Goal: Task Accomplishment & Management: Manage account settings

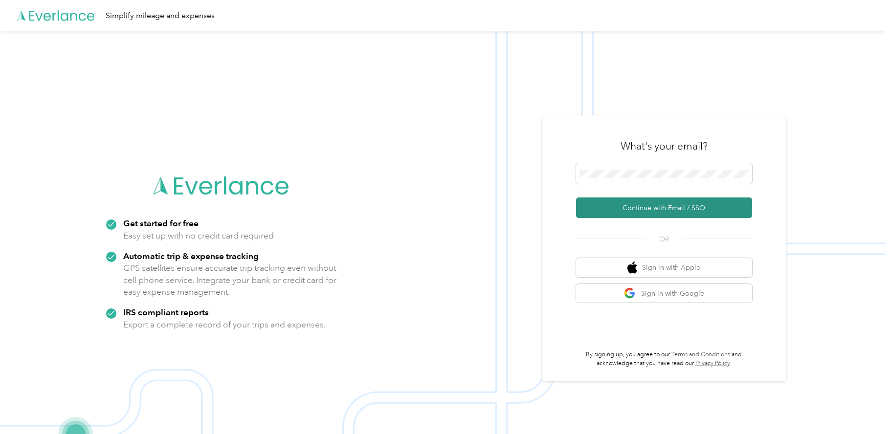
click at [685, 207] on button "Continue with Email / SSO" at bounding box center [664, 208] width 176 height 21
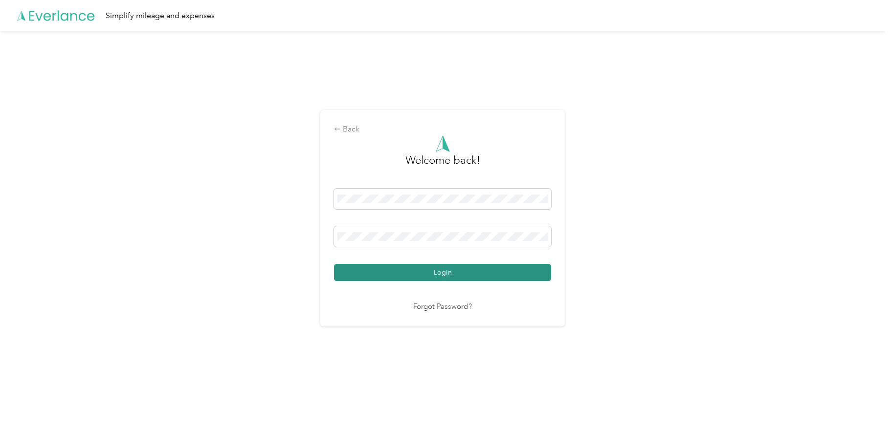
click at [421, 269] on button "Login" at bounding box center [442, 272] width 217 height 17
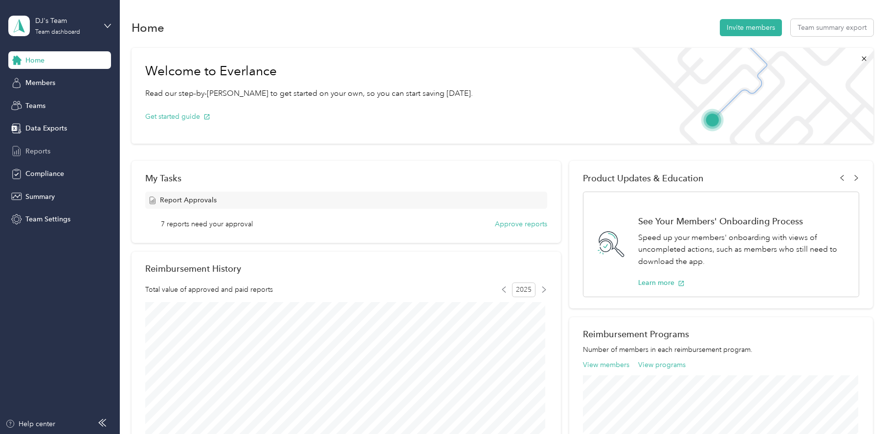
click at [38, 150] on span "Reports" at bounding box center [37, 151] width 25 height 10
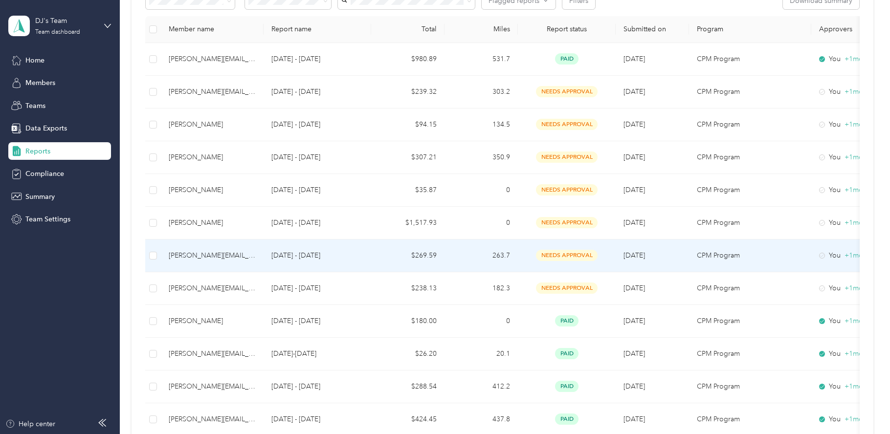
scroll to position [190, 0]
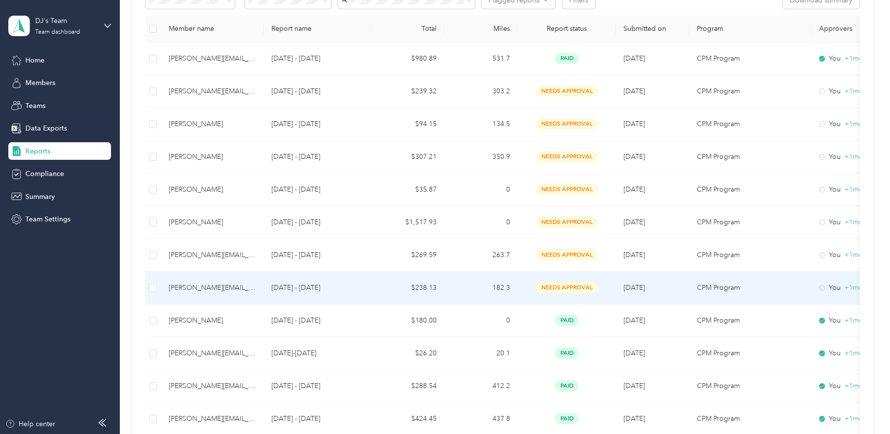
click at [351, 290] on p "[DATE] - [DATE]" at bounding box center [317, 288] width 92 height 11
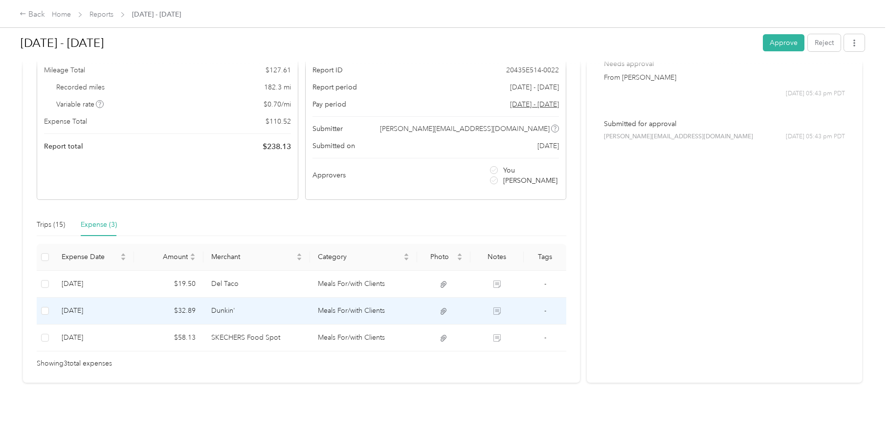
scroll to position [88, 0]
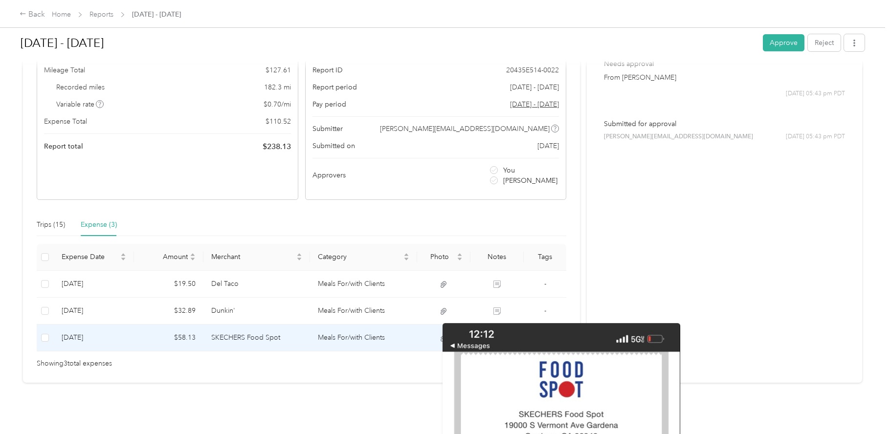
click at [532, 345] on td "-" at bounding box center [545, 338] width 43 height 27
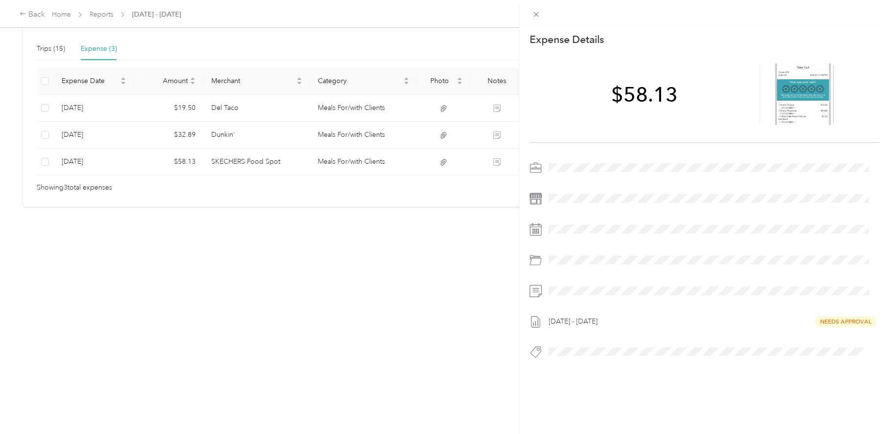
scroll to position [0, 0]
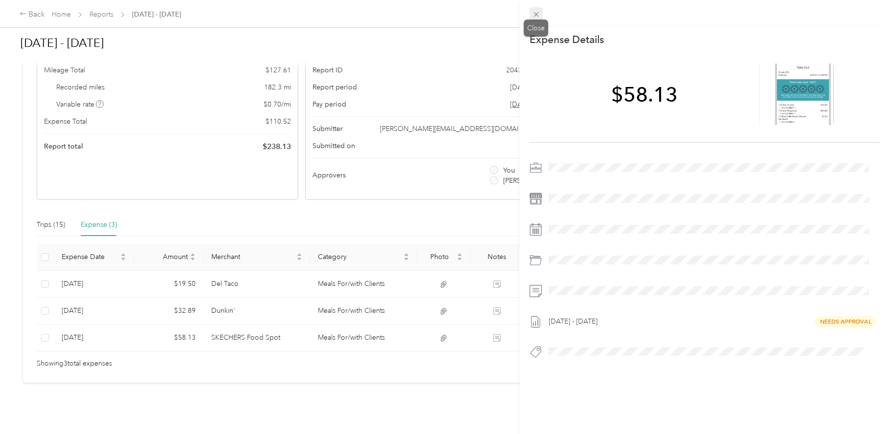
click at [535, 13] on icon at bounding box center [536, 14] width 8 height 8
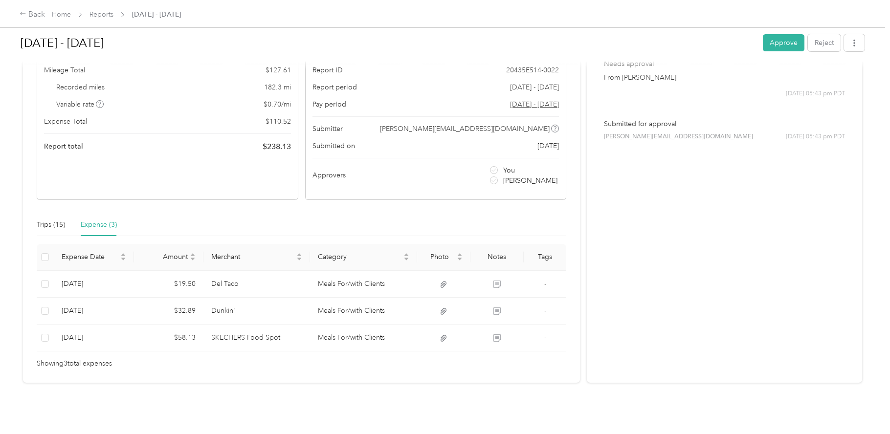
scroll to position [87, 0]
click at [758, 42] on div "[DATE] - [DATE] Approve Reject" at bounding box center [443, 44] width 844 height 29
click at [774, 45] on button "Approve" at bounding box center [784, 42] width 42 height 17
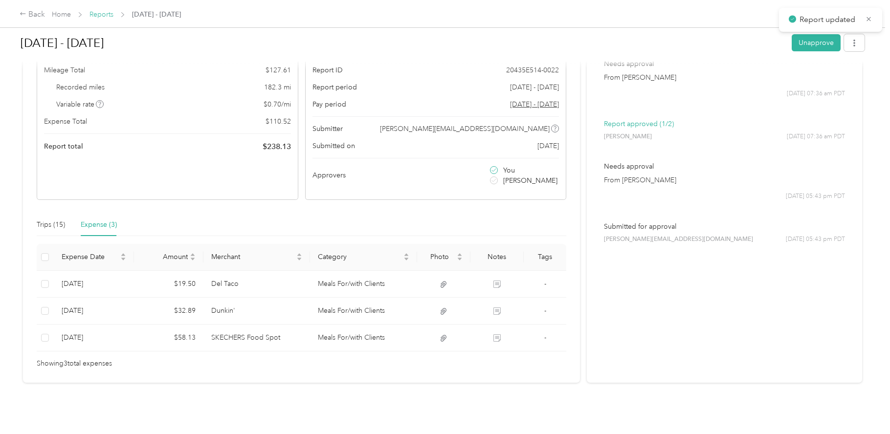
click at [106, 13] on link "Reports" at bounding box center [101, 14] width 24 height 8
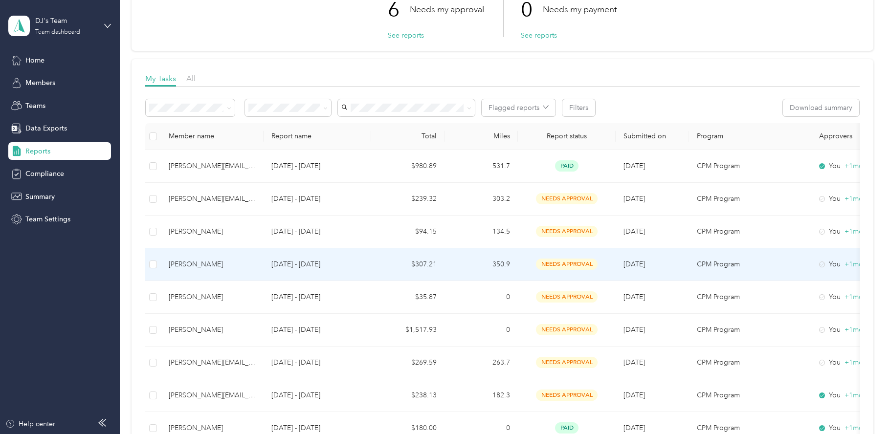
scroll to position [93, 0]
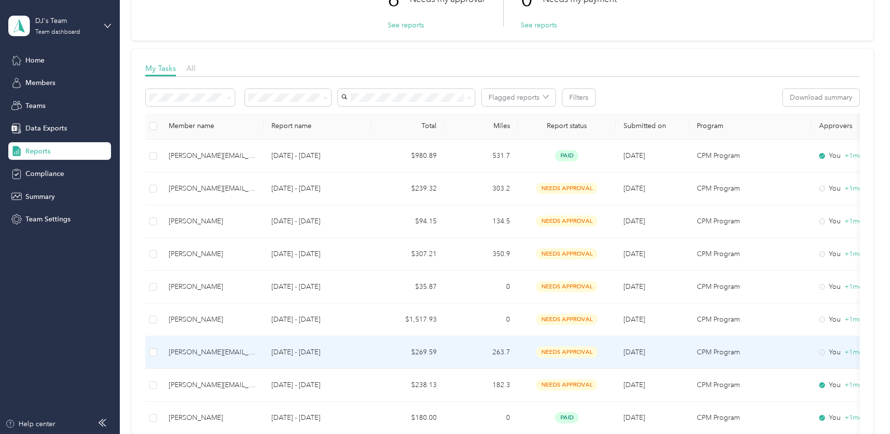
click at [356, 354] on p "[DATE] - [DATE]" at bounding box center [317, 352] width 92 height 11
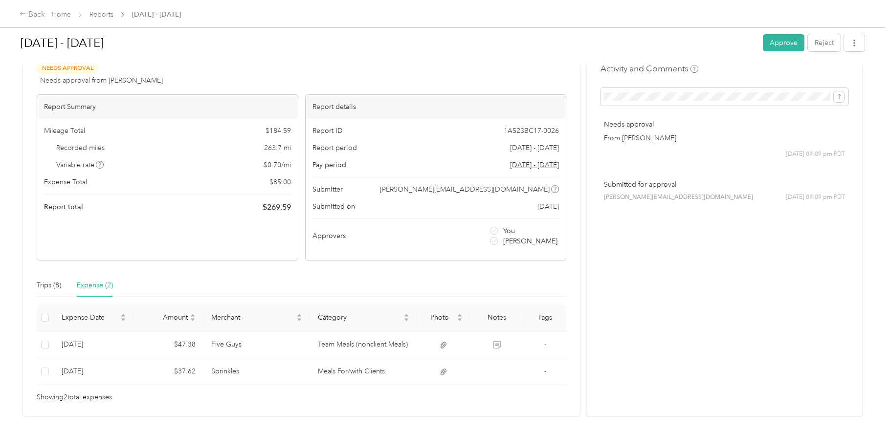
scroll to position [67, 0]
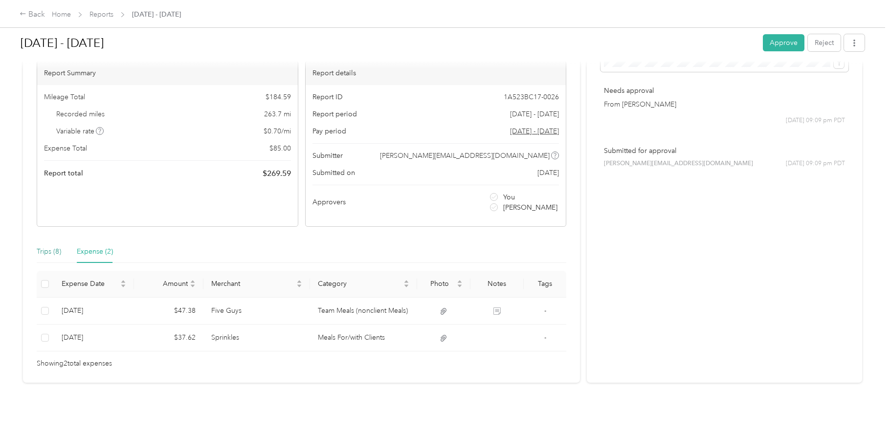
click at [53, 246] on div "Trips (8)" at bounding box center [49, 251] width 24 height 11
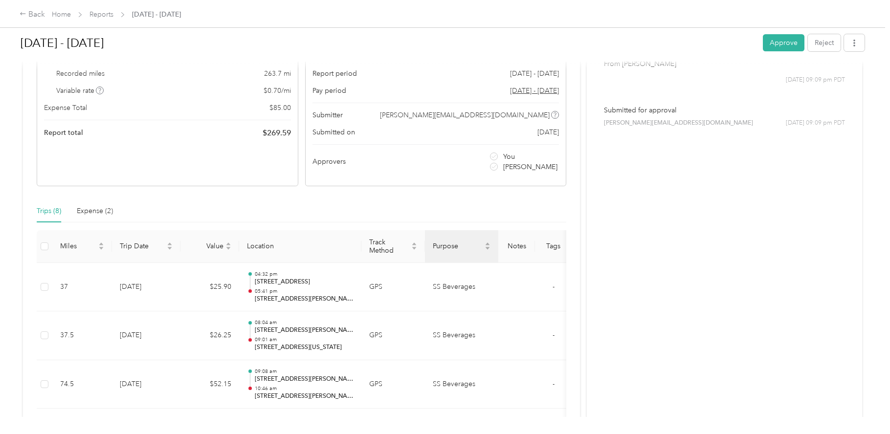
scroll to position [90, 0]
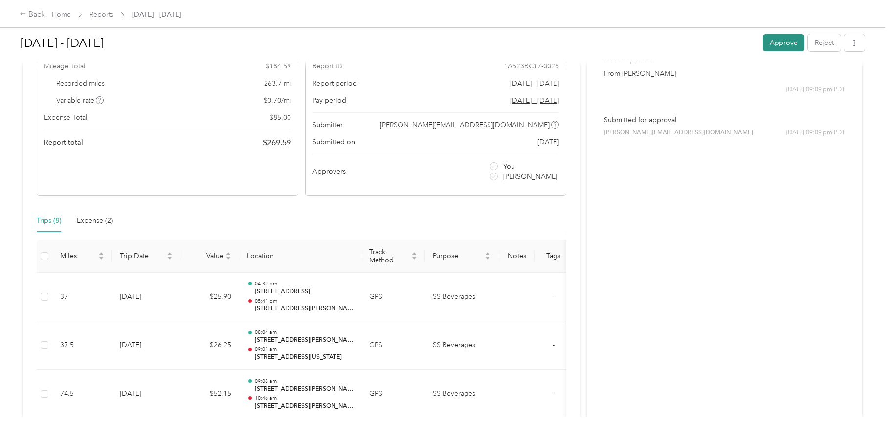
click at [778, 44] on button "Approve" at bounding box center [784, 42] width 42 height 17
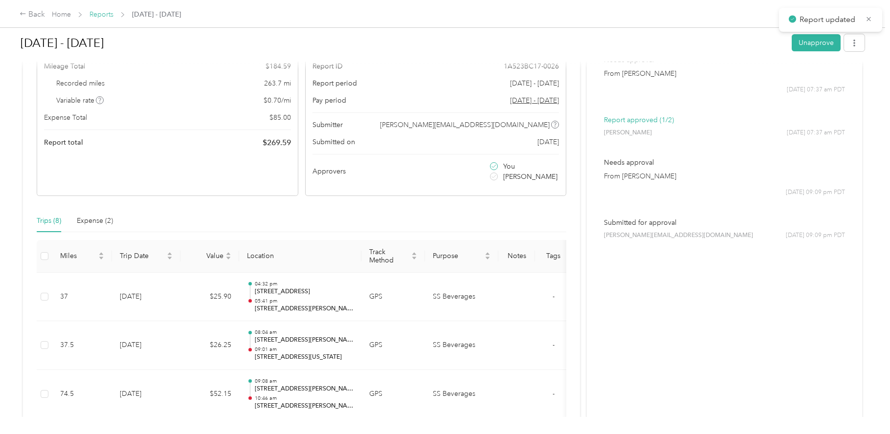
click at [105, 15] on link "Reports" at bounding box center [101, 14] width 24 height 8
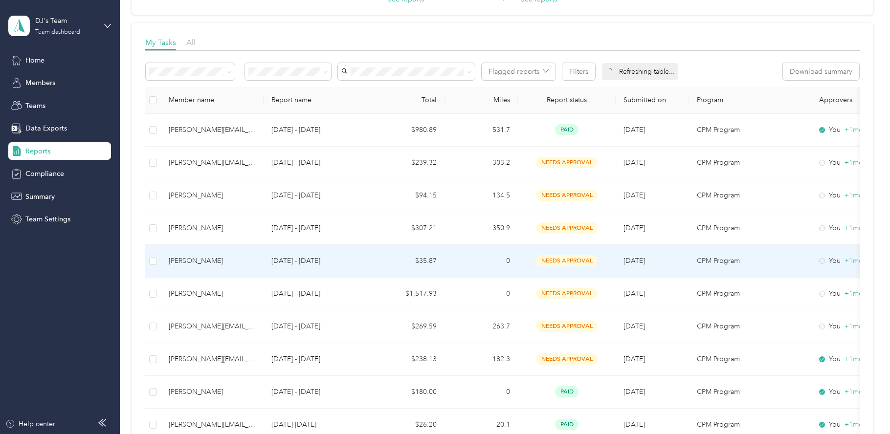
scroll to position [148, 0]
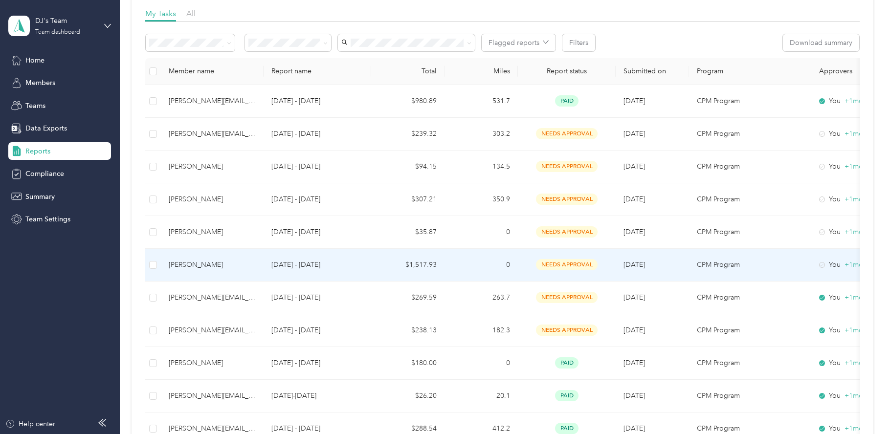
click at [377, 262] on td "$1,517.93" at bounding box center [407, 265] width 73 height 33
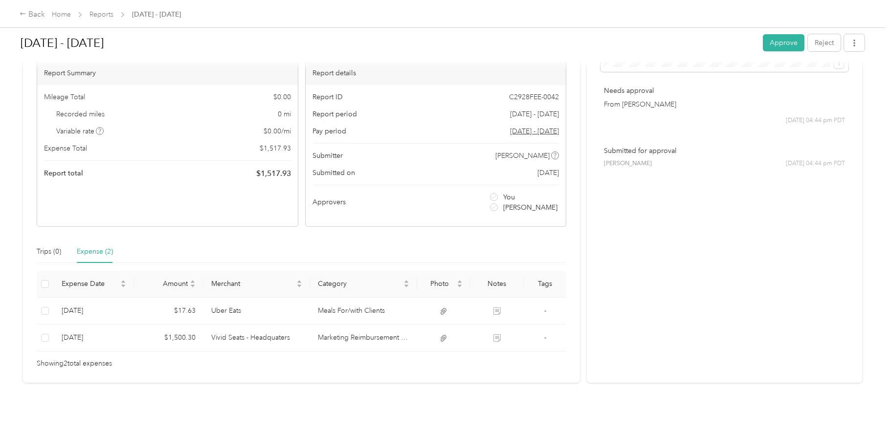
scroll to position [67, 0]
click at [767, 45] on button "Approve" at bounding box center [784, 42] width 42 height 17
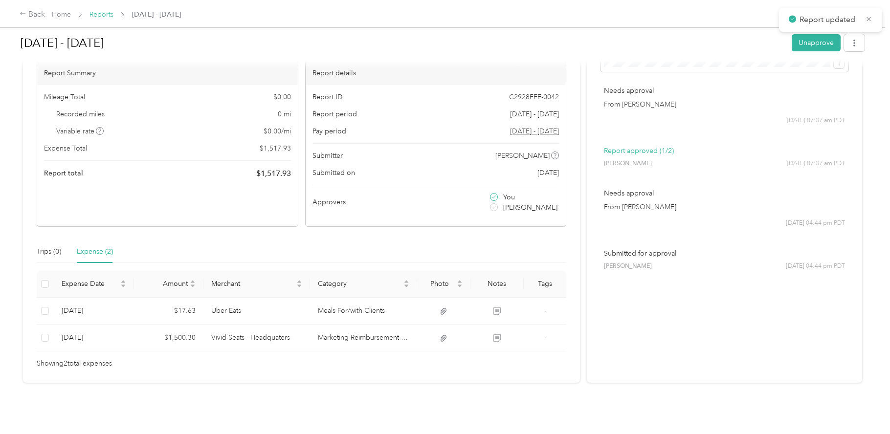
click at [96, 13] on link "Reports" at bounding box center [101, 14] width 24 height 8
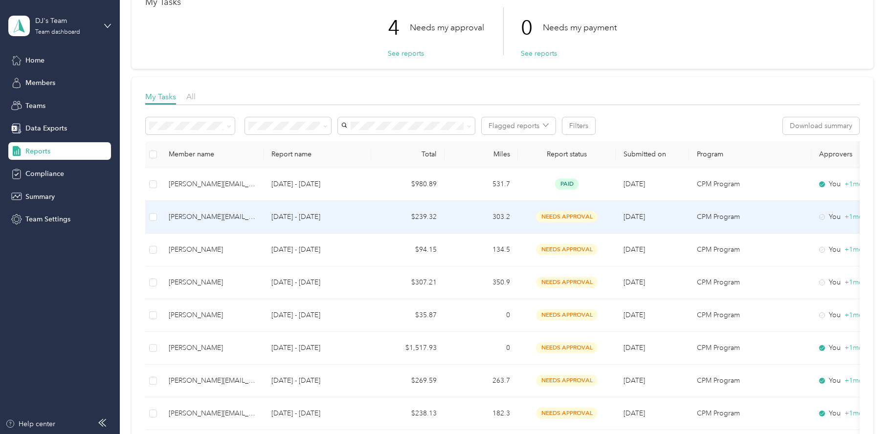
scroll to position [66, 0]
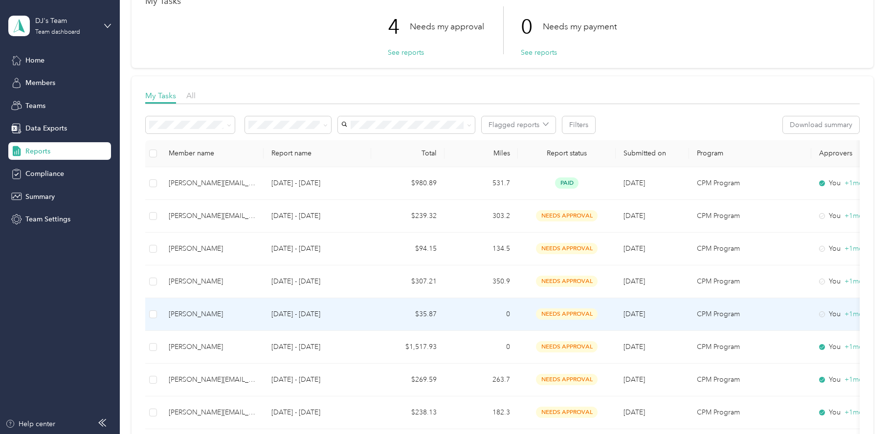
click at [372, 319] on td "$35.87" at bounding box center [407, 314] width 73 height 33
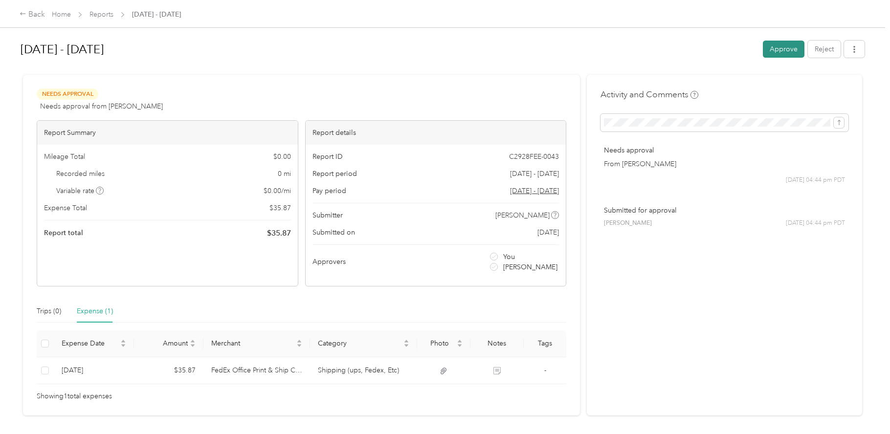
click at [780, 48] on button "Approve" at bounding box center [784, 49] width 42 height 17
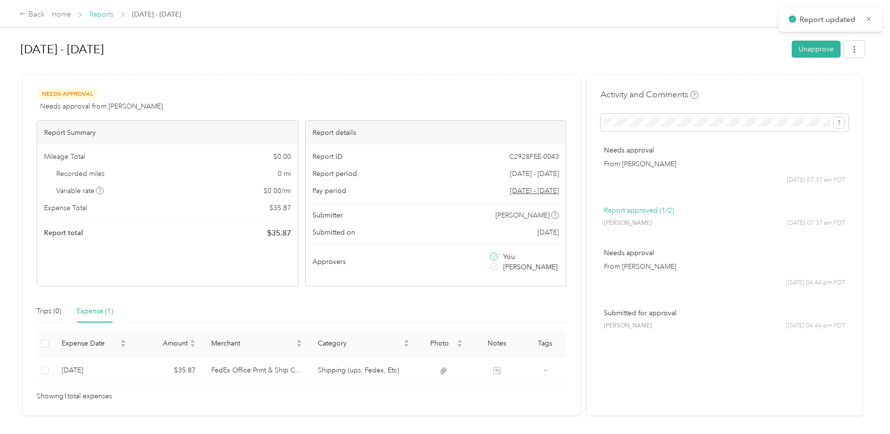
click at [110, 15] on link "Reports" at bounding box center [101, 14] width 24 height 8
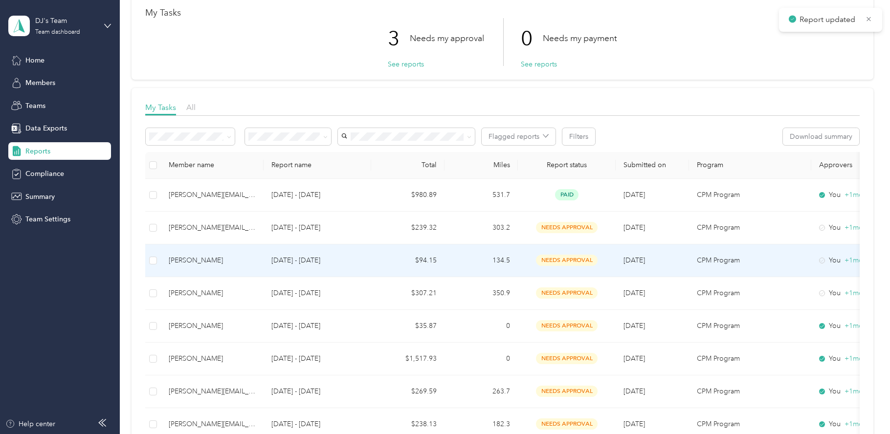
scroll to position [87, 0]
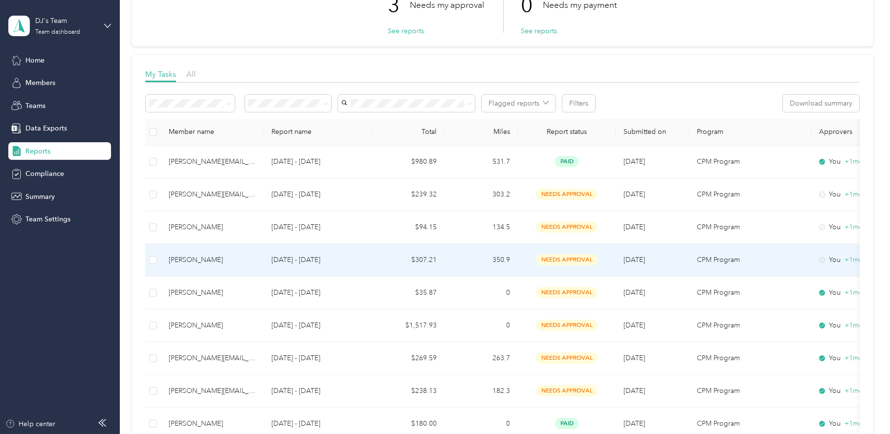
click at [358, 258] on p "[DATE] - [DATE]" at bounding box center [317, 260] width 92 height 11
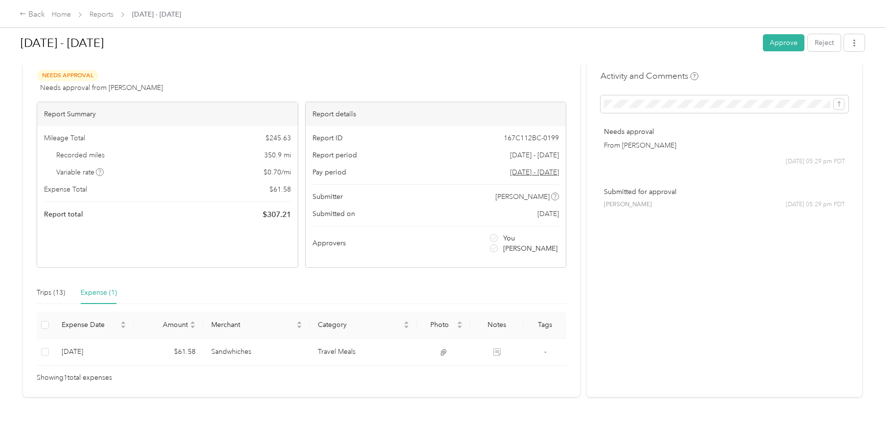
scroll to position [19, 0]
click at [59, 290] on div "Trips (13)" at bounding box center [51, 292] width 28 height 11
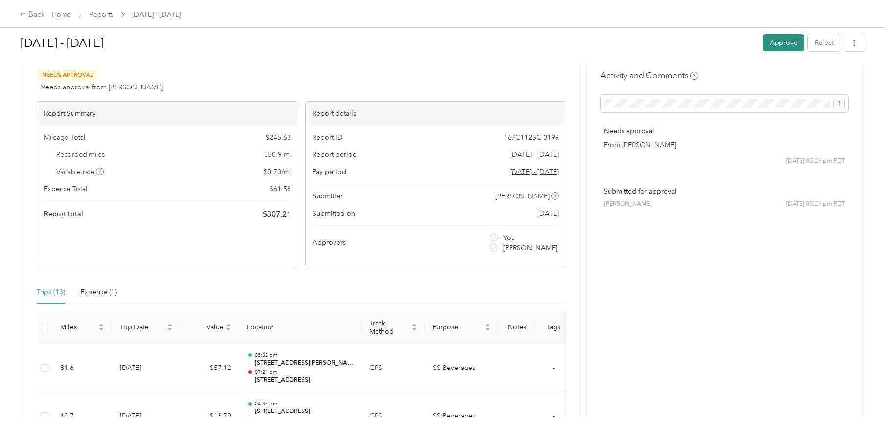
click at [767, 44] on button "Approve" at bounding box center [784, 42] width 42 height 17
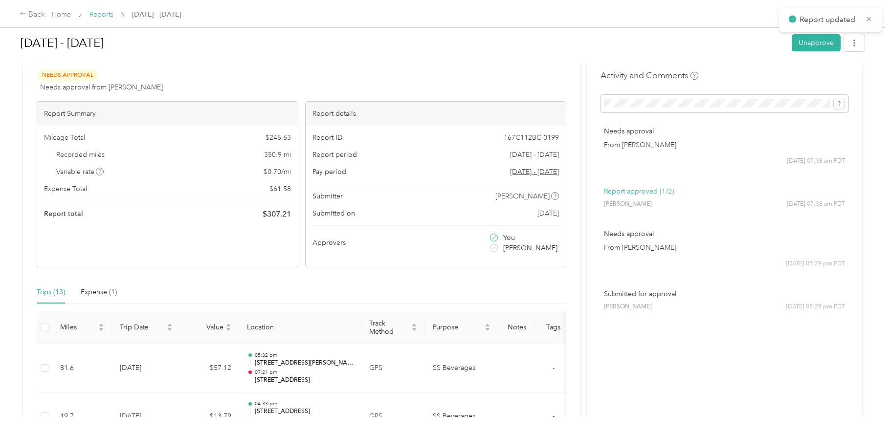
click at [100, 15] on link "Reports" at bounding box center [101, 14] width 24 height 8
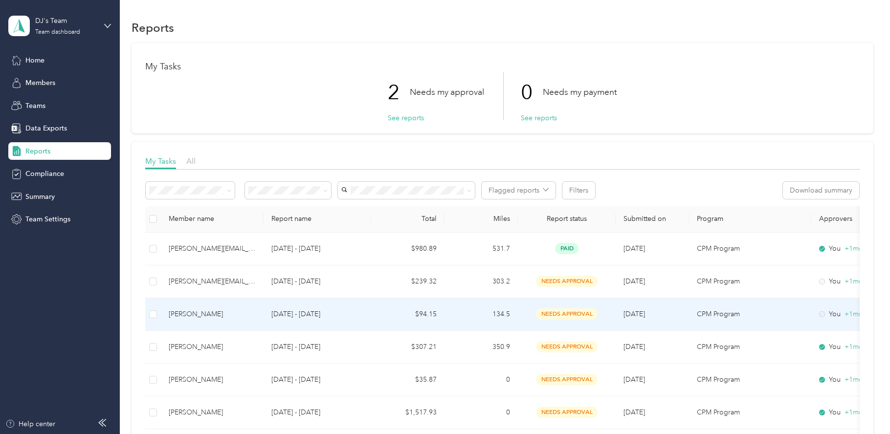
click at [387, 316] on td "$94.15" at bounding box center [407, 314] width 73 height 33
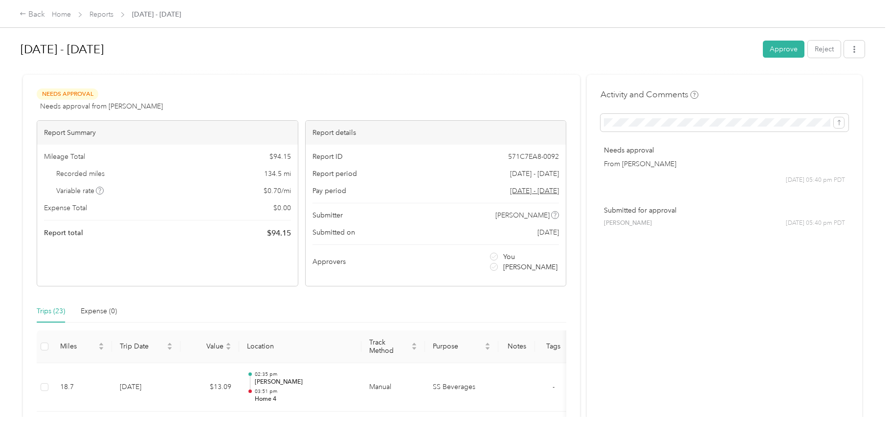
scroll to position [2, 0]
click at [785, 52] on button "Approve" at bounding box center [784, 47] width 42 height 17
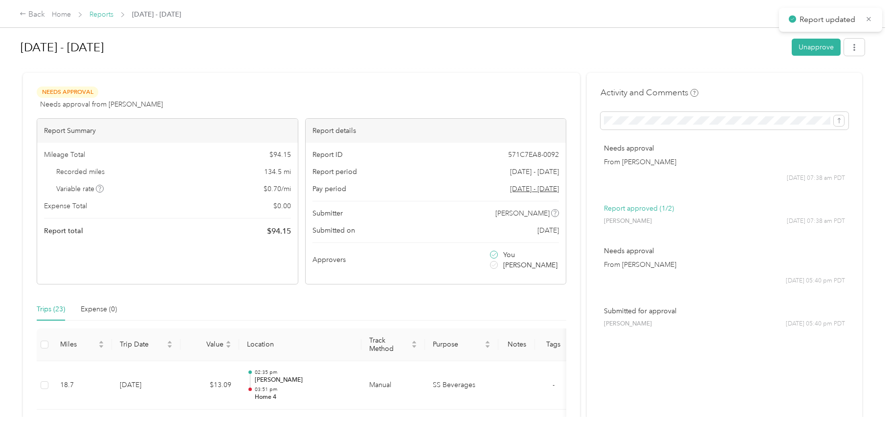
click at [110, 16] on link "Reports" at bounding box center [101, 14] width 24 height 8
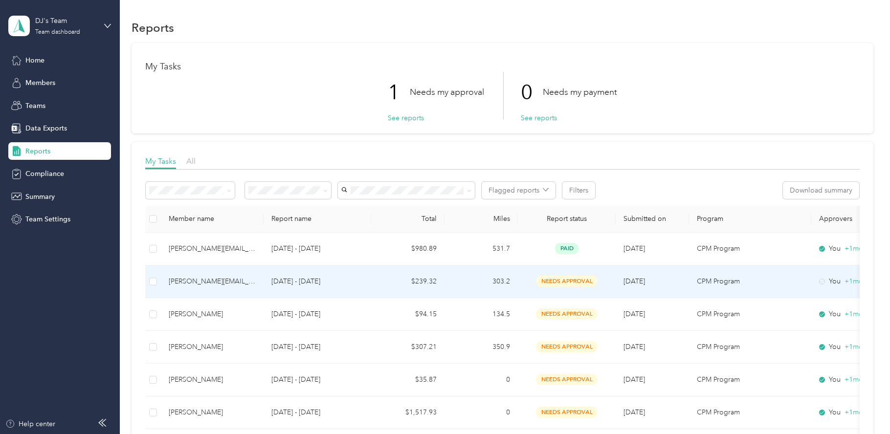
click at [372, 284] on td "$239.32" at bounding box center [407, 281] width 73 height 33
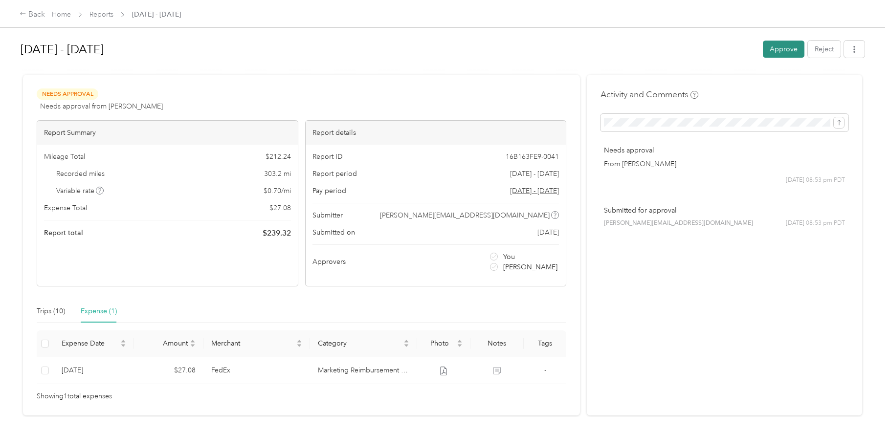
click at [771, 47] on button "Approve" at bounding box center [784, 49] width 42 height 17
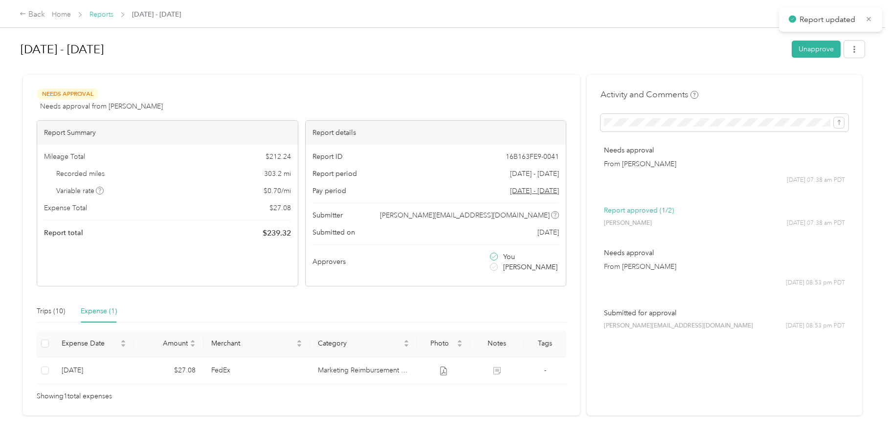
click at [103, 14] on link "Reports" at bounding box center [101, 14] width 24 height 8
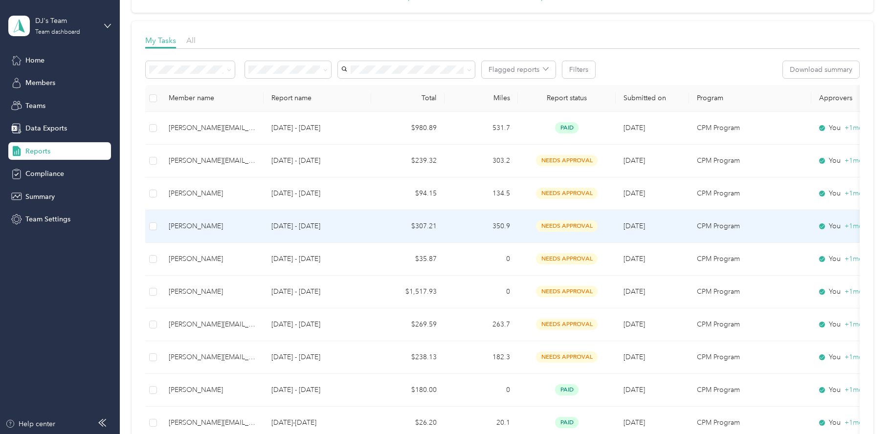
scroll to position [122, 0]
